Goal: Task Accomplishment & Management: Use online tool/utility

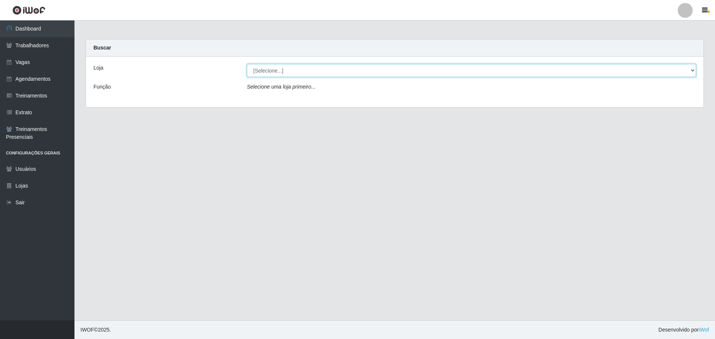
click at [288, 66] on select "[Selecione...] O ROSÁRIO ALIMENTOS" at bounding box center [471, 70] width 449 height 13
select select "349"
click at [247, 64] on select "[Selecione...] O ROSÁRIO ALIMENTOS" at bounding box center [471, 70] width 449 height 13
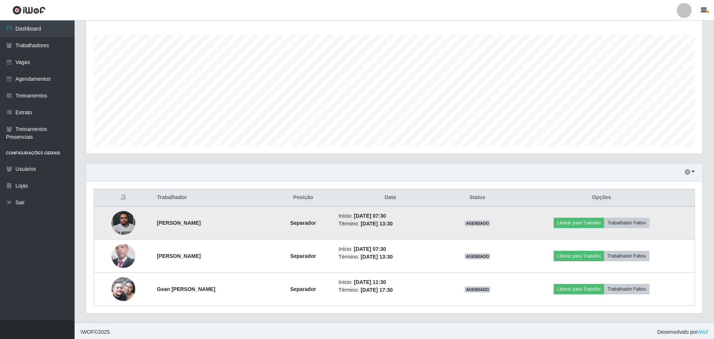
scroll to position [122, 0]
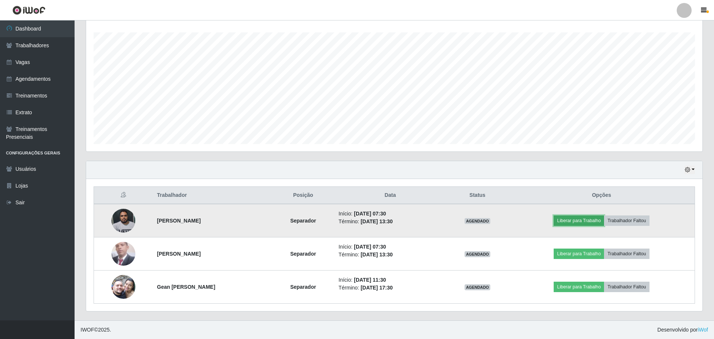
click at [579, 218] on button "Liberar para Trabalho" at bounding box center [578, 221] width 50 height 10
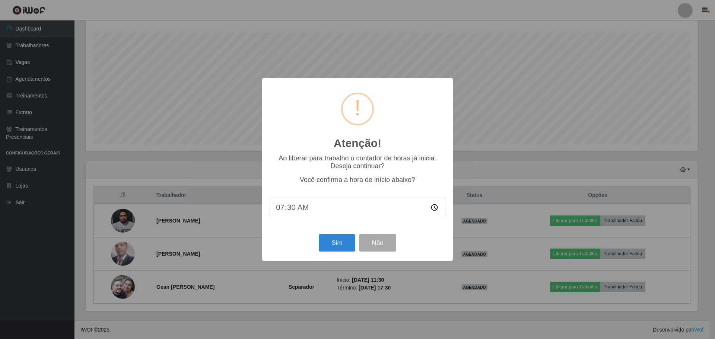
click at [316, 241] on div "Sim Não" at bounding box center [358, 243] width 176 height 21
click at [330, 244] on button "Sim" at bounding box center [337, 243] width 36 height 18
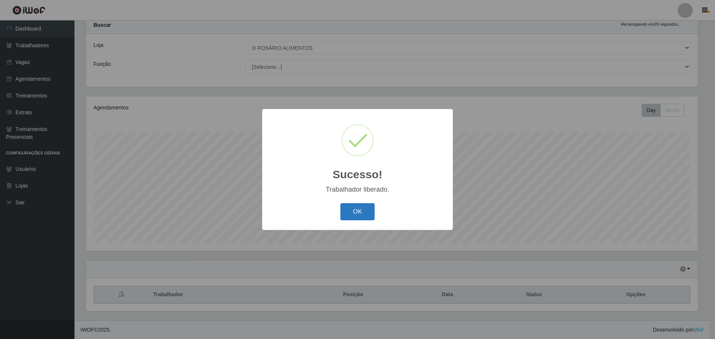
click at [361, 212] on button "OK" at bounding box center [358, 212] width 35 height 18
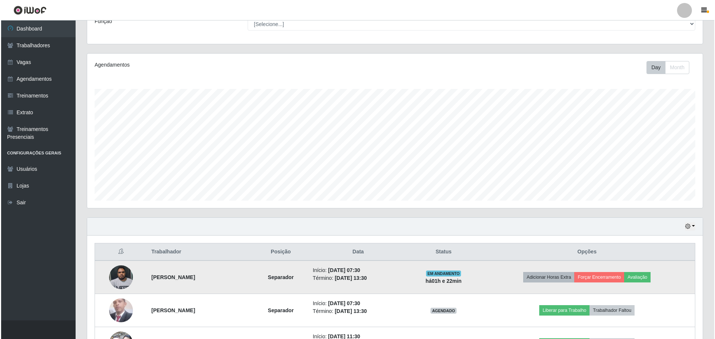
scroll to position [122, 0]
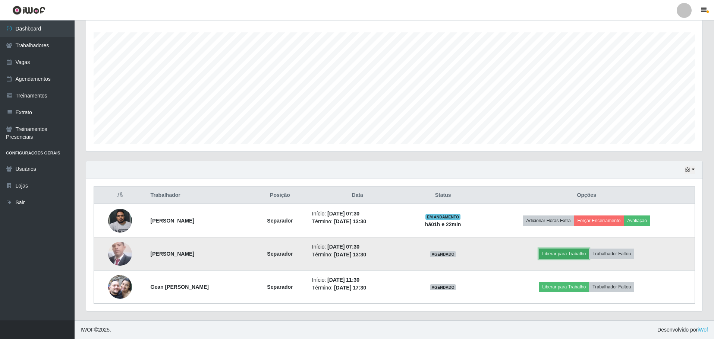
click at [589, 251] on button "Liberar para Trabalho" at bounding box center [563, 254] width 50 height 10
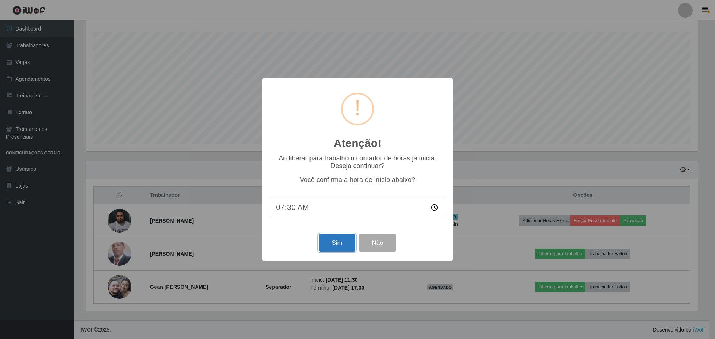
click at [331, 240] on button "Sim" at bounding box center [337, 243] width 36 height 18
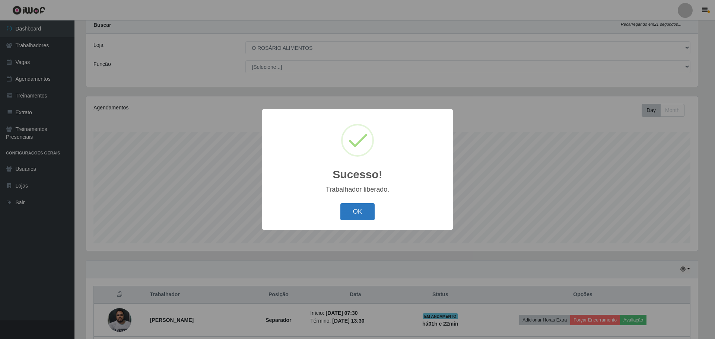
click at [369, 214] on button "OK" at bounding box center [358, 212] width 35 height 18
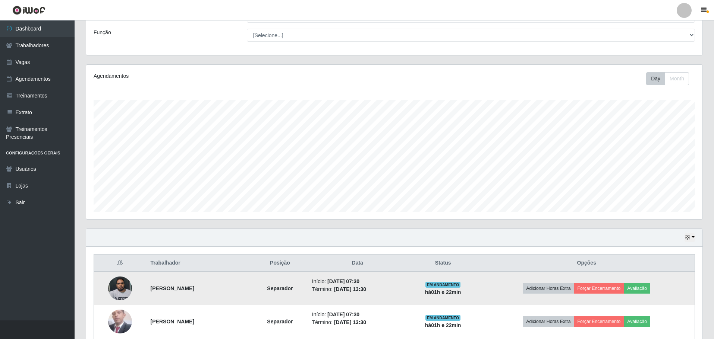
scroll to position [122, 0]
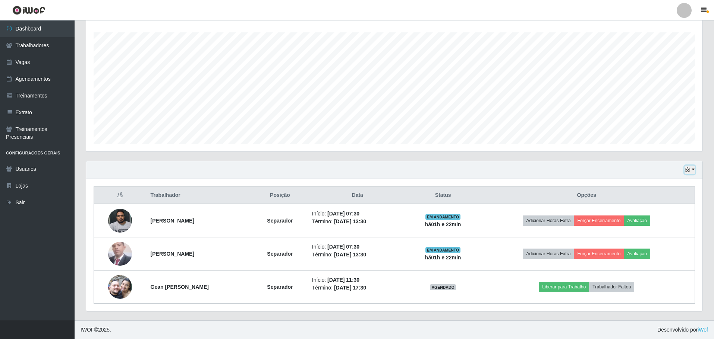
click at [685, 170] on icon "button" at bounding box center [687, 169] width 5 height 5
click at [657, 249] on button "Não encerrados" at bounding box center [664, 245] width 59 height 15
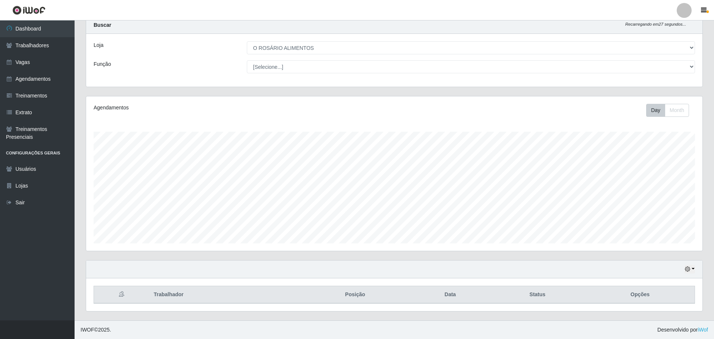
click at [683, 268] on div "Hoje 1 dia 3 dias 1 Semana Não encerrados" at bounding box center [394, 270] width 616 height 18
click at [687, 268] on icon "button" at bounding box center [687, 269] width 5 height 5
click at [684, 196] on button "Hoje" at bounding box center [664, 195] width 59 height 16
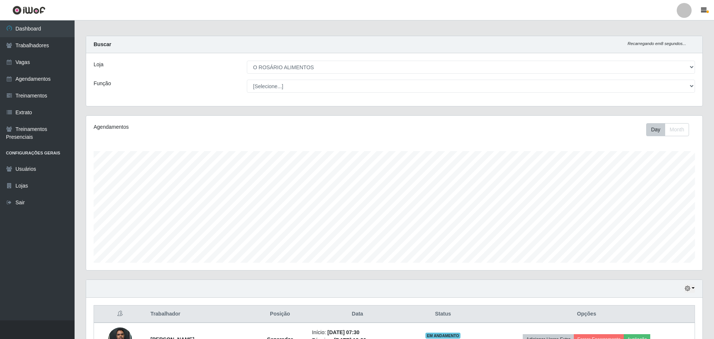
scroll to position [0, 0]
